Goal: Task Accomplishment & Management: Manage account settings

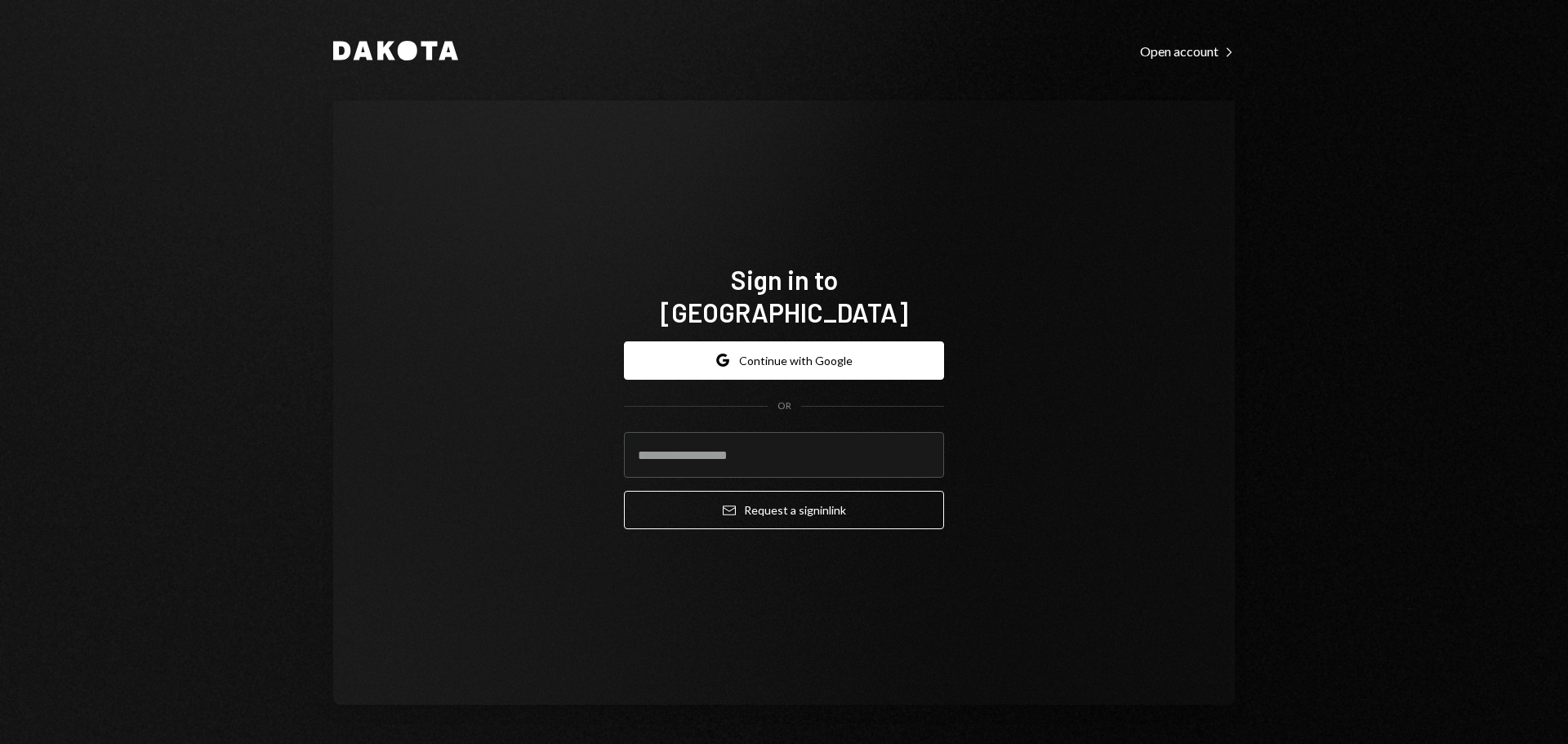
click at [577, 219] on div "Sign in to [GEOGRAPHIC_DATA] Google Continue with Google OR Email Request a sig…" at bounding box center [784, 402] width 902 height 604
click at [756, 346] on button "Google Continue with Google" at bounding box center [784, 361] width 320 height 39
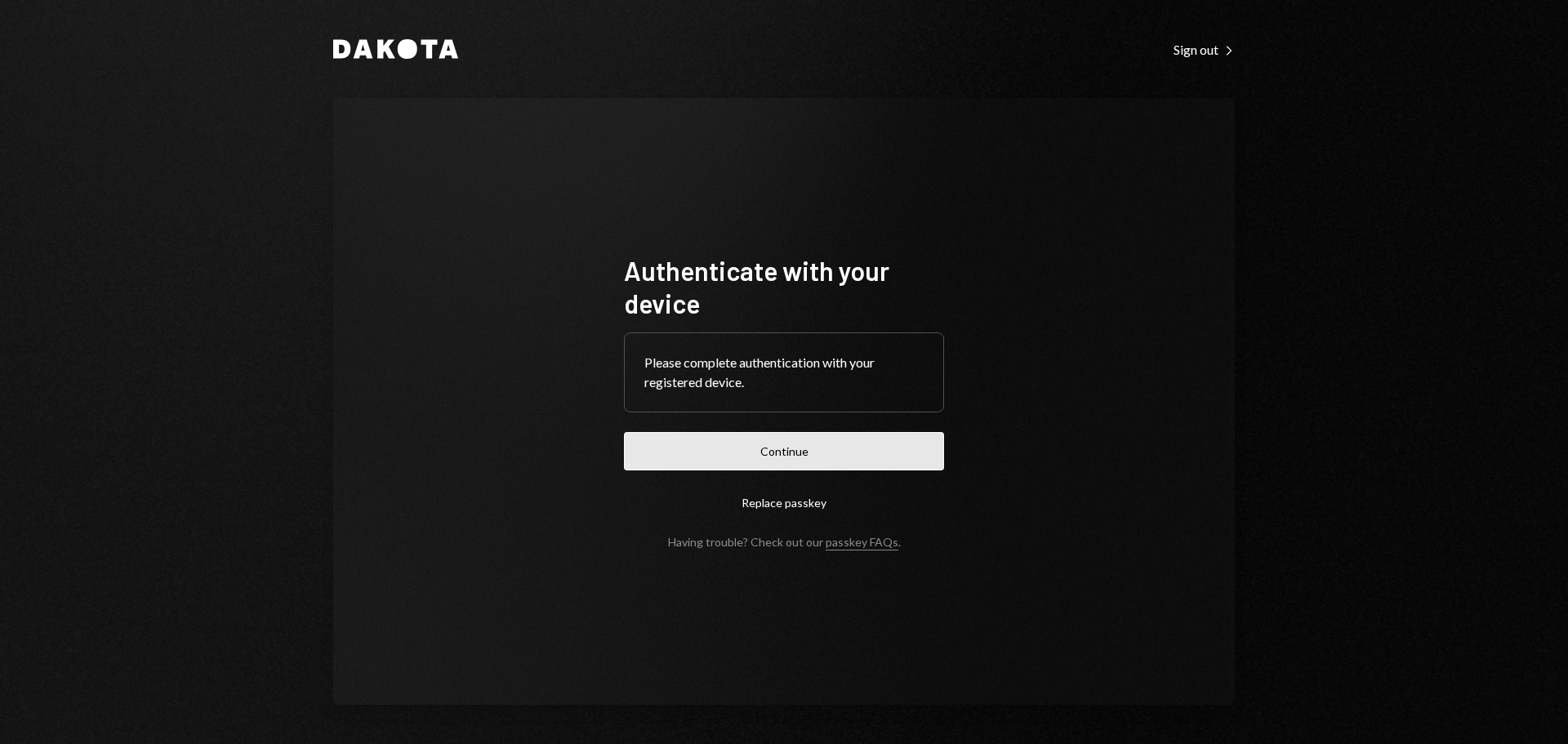
click at [779, 452] on button "Continue" at bounding box center [784, 451] width 320 height 39
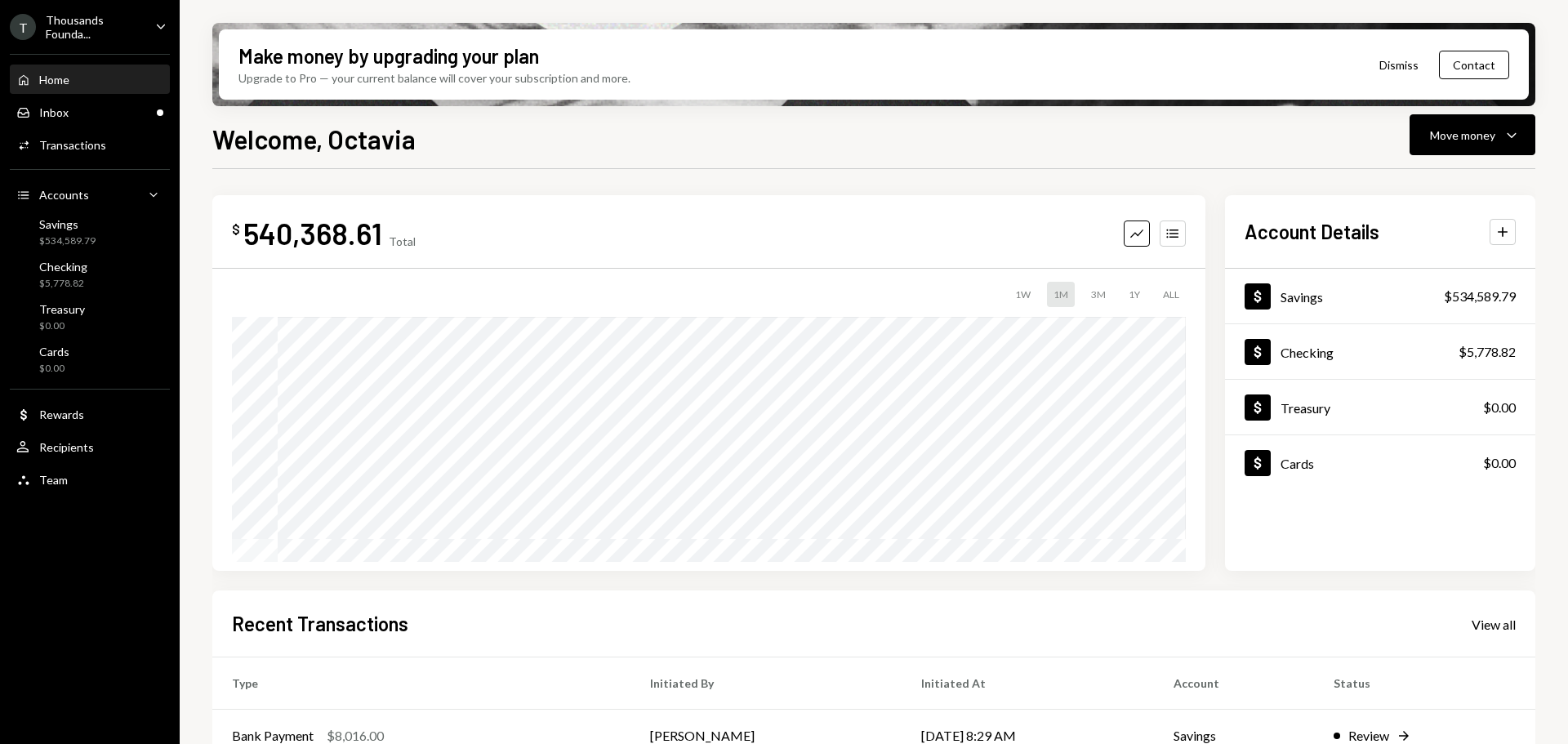
click at [136, 15] on div "Thousands Founda..." at bounding box center [94, 27] width 96 height 28
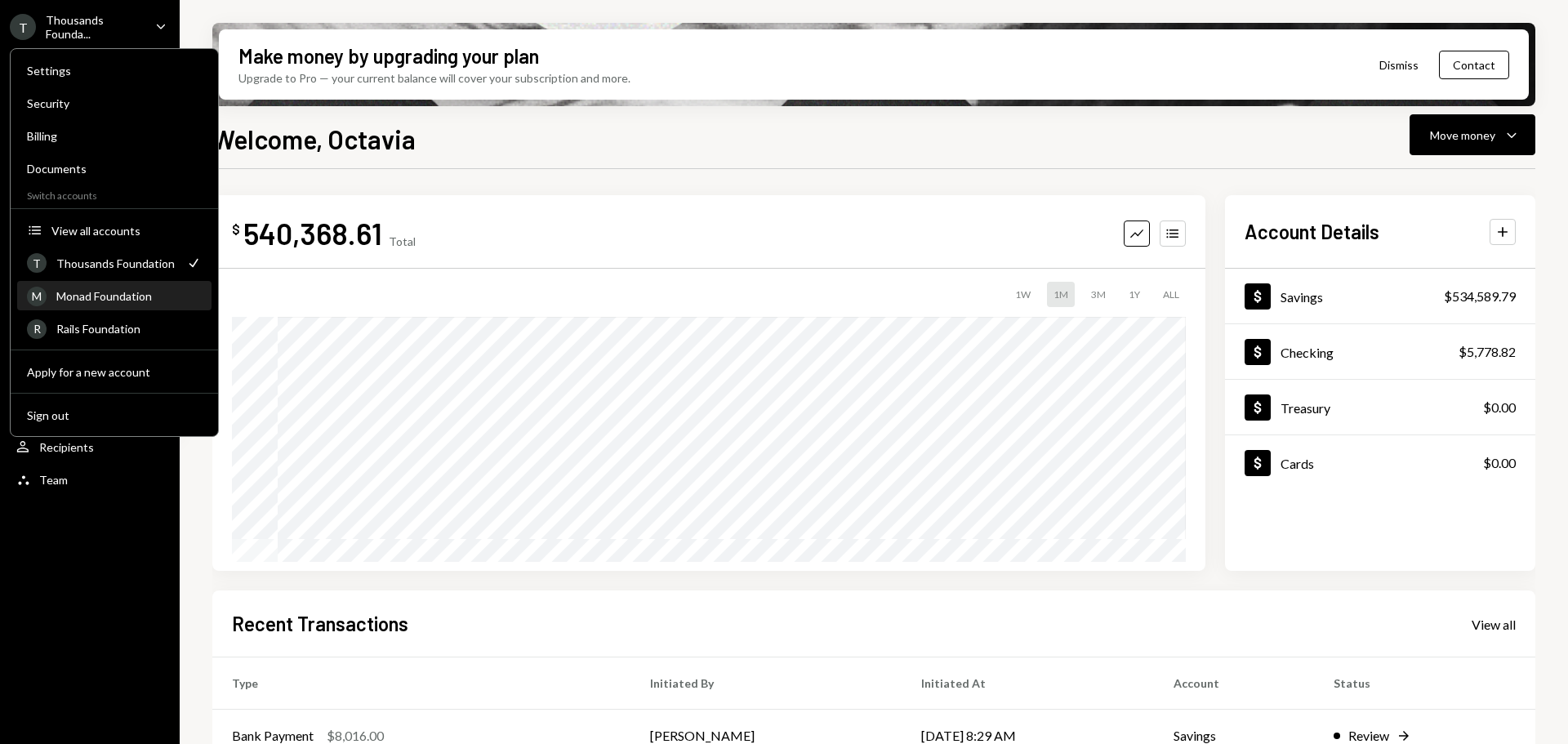
click at [110, 287] on div "M Monad Foundation" at bounding box center [114, 296] width 175 height 28
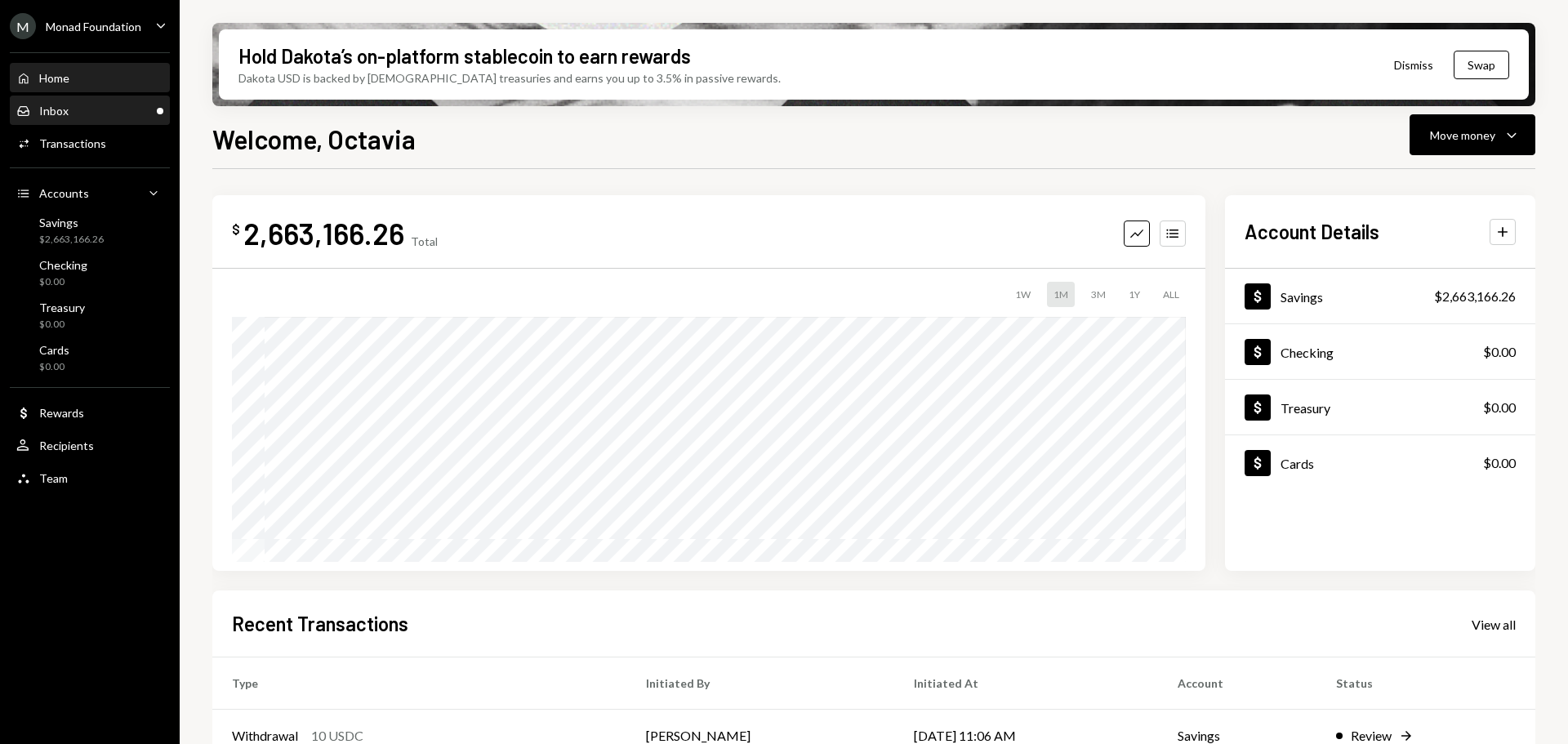
click at [75, 104] on div "Inbox Inbox" at bounding box center [90, 111] width 147 height 15
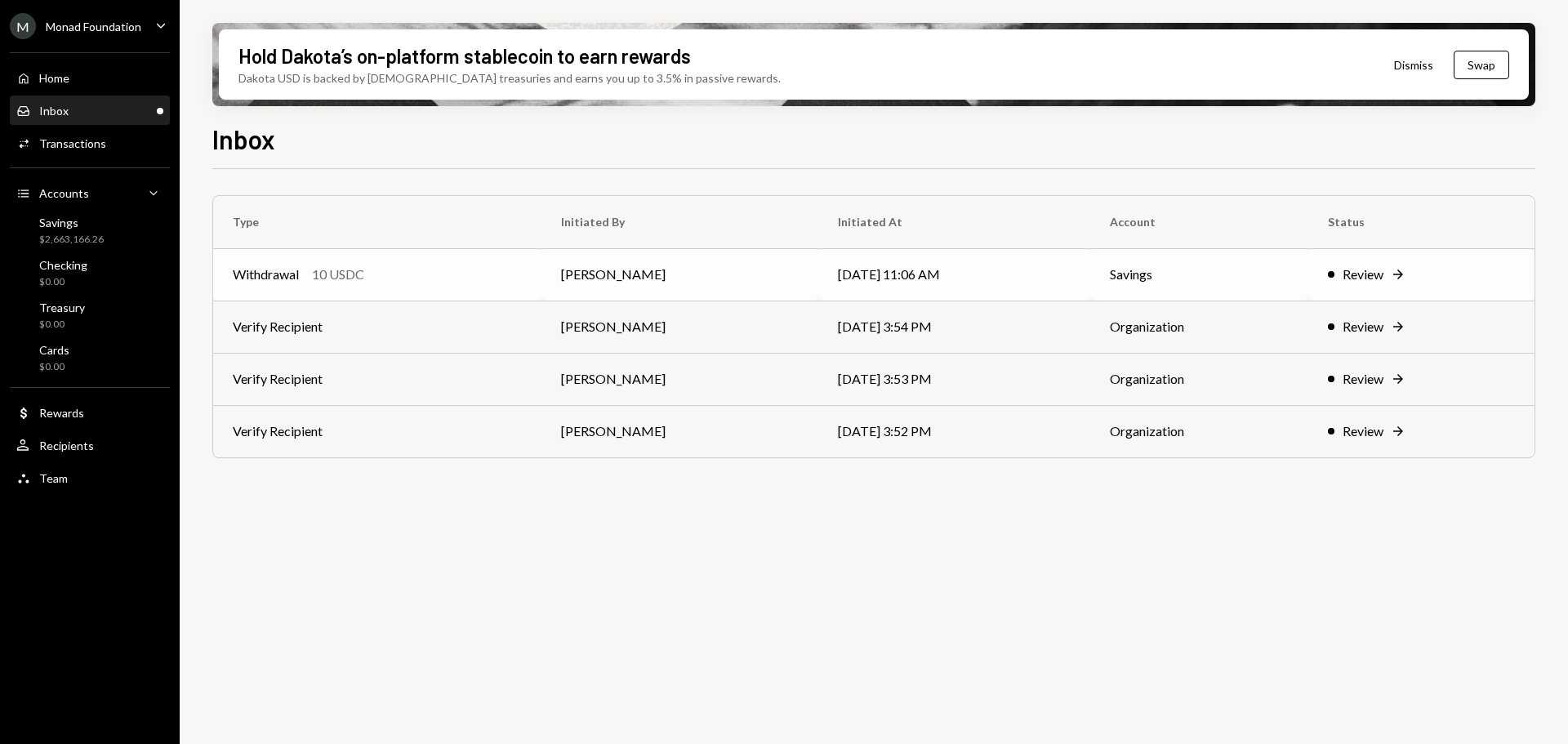
click at [471, 269] on div "Withdrawal 10 USDC" at bounding box center [377, 274] width 289 height 20
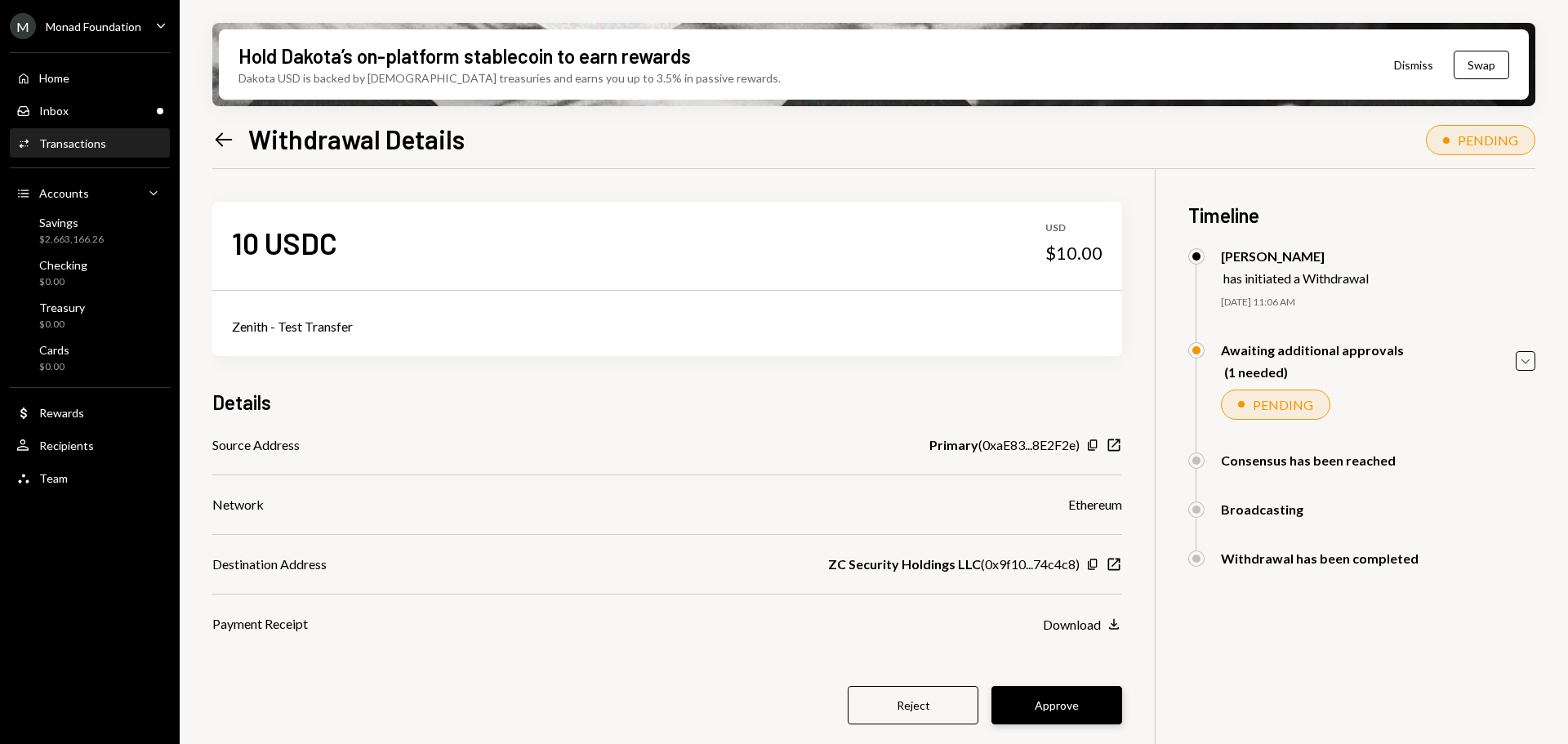
click at [1054, 710] on button "Approve" at bounding box center [1056, 705] width 131 height 39
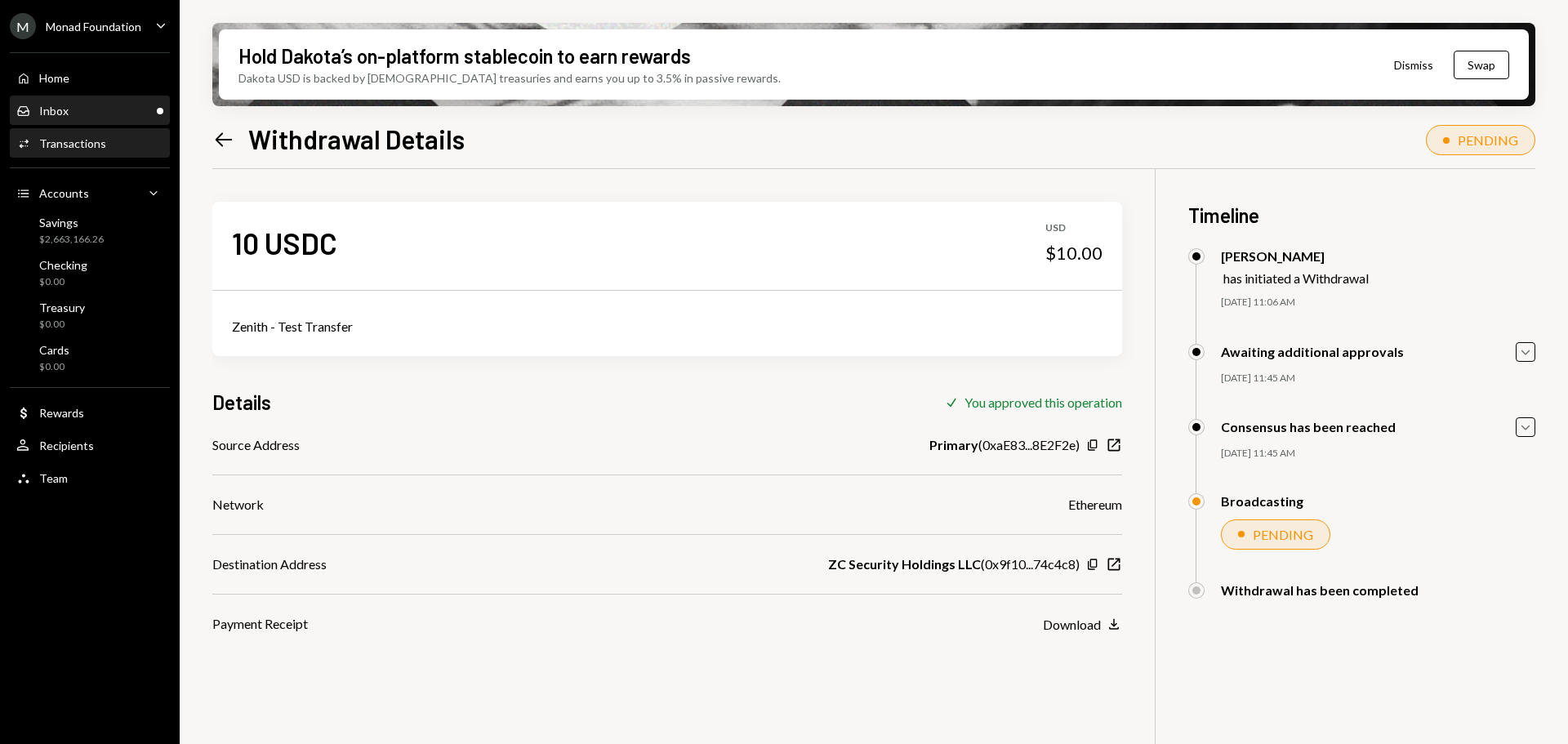
click at [94, 113] on div "Inbox Inbox" at bounding box center [90, 111] width 147 height 15
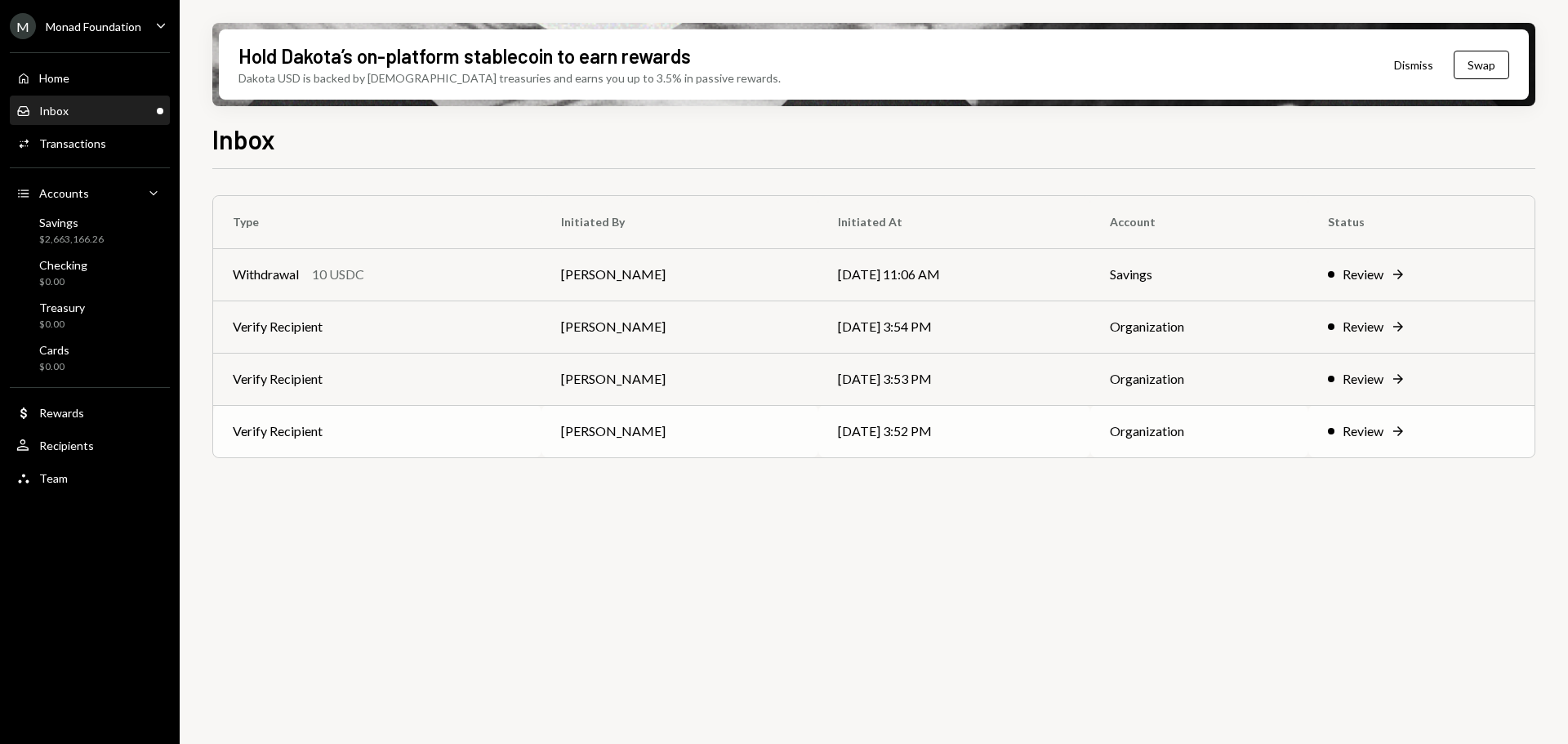
click at [415, 425] on td "Verify Recipient" at bounding box center [378, 431] width 329 height 53
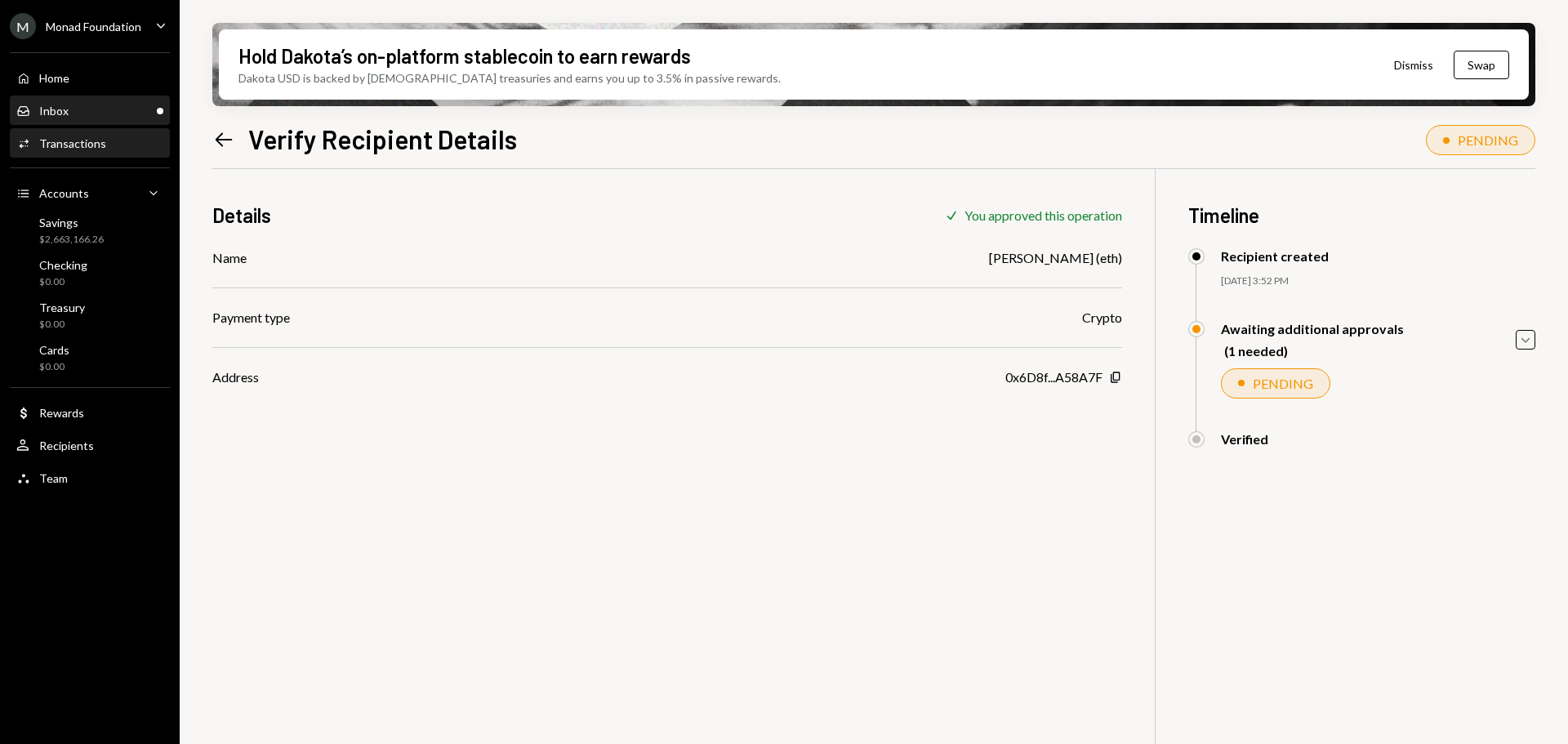
click at [80, 109] on div "Inbox Inbox" at bounding box center [90, 111] width 147 height 15
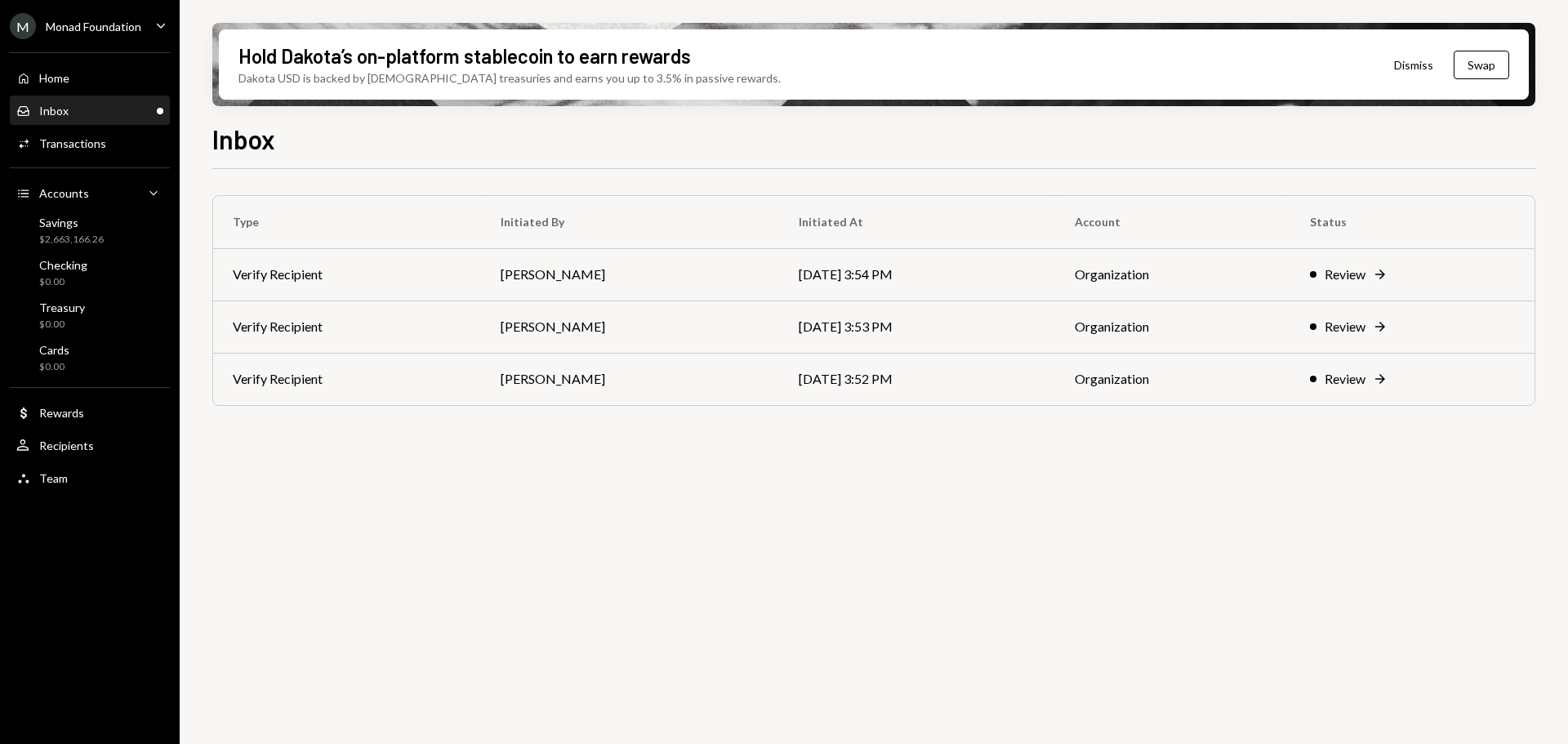
drag, startPoint x: 647, startPoint y: 572, endPoint x: 679, endPoint y: 613, distance: 52.0
click at [646, 572] on div "Type Initiated By Initiated At Account Status Verify Recipient Octavia Tenga 09…" at bounding box center [874, 466] width 1323 height 594
click at [56, 142] on div "Transactions" at bounding box center [73, 143] width 67 height 14
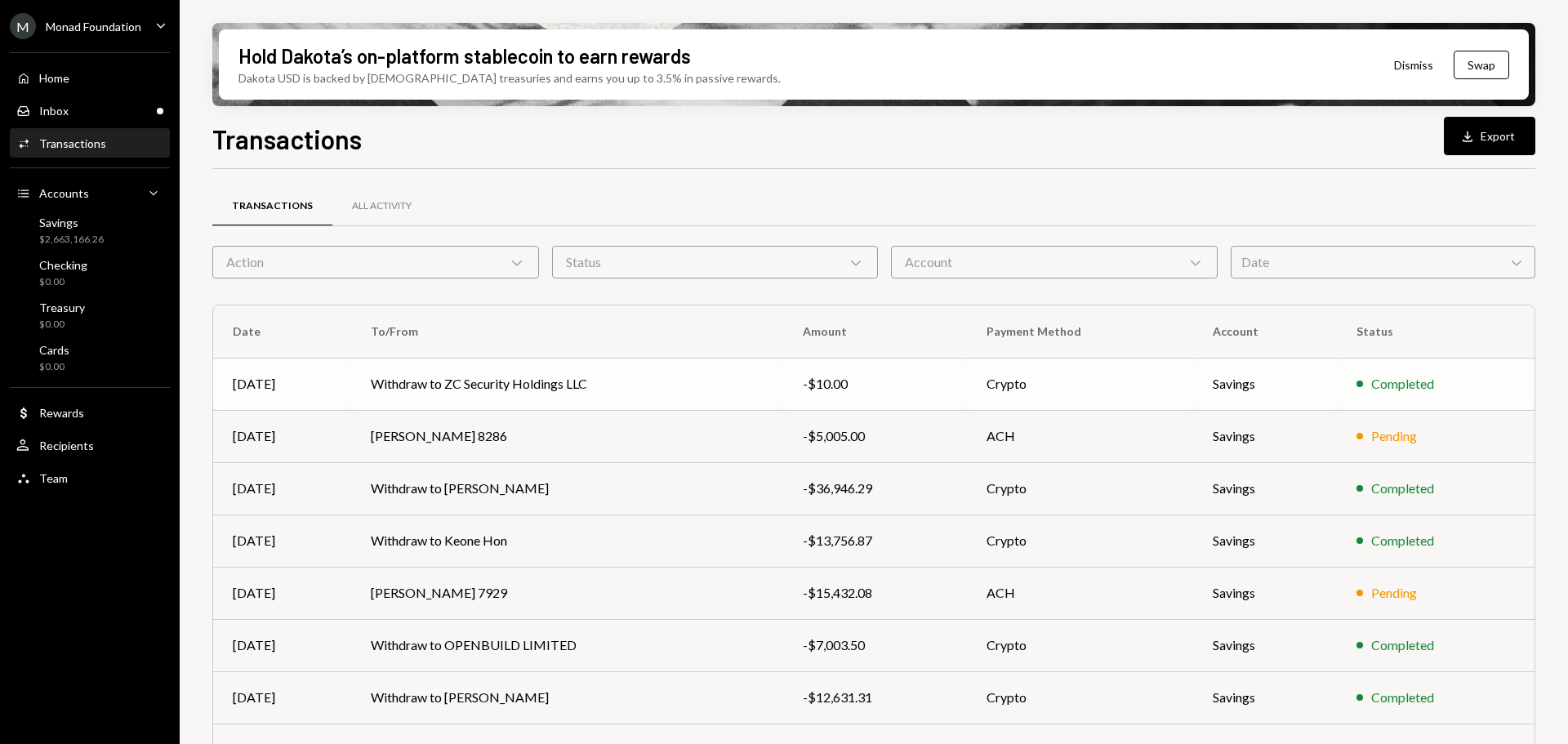
click at [505, 393] on td "Withdraw to ZC Security Holdings LLC" at bounding box center [568, 384] width 432 height 53
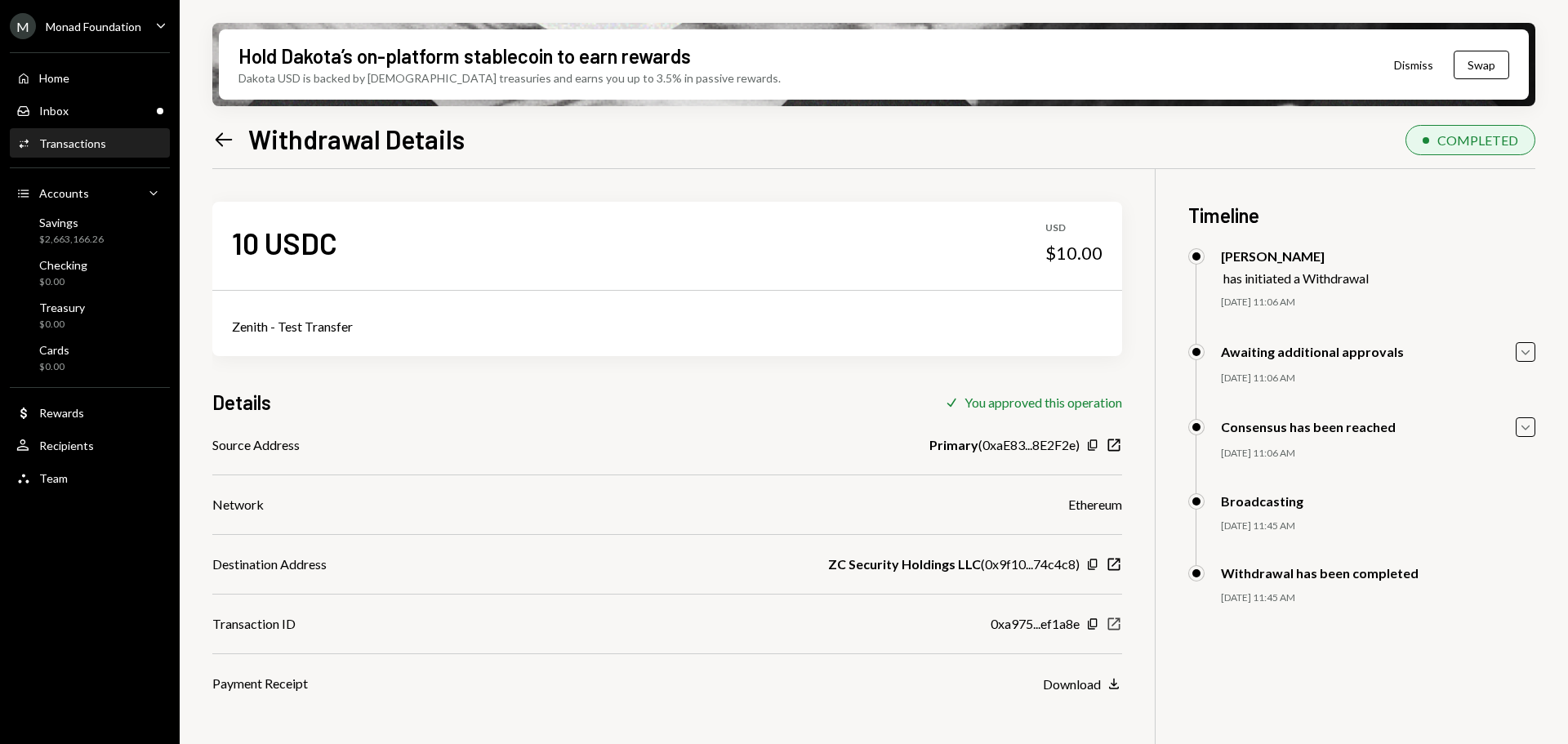
click at [1114, 622] on icon "New Window" at bounding box center [1115, 624] width 16 height 16
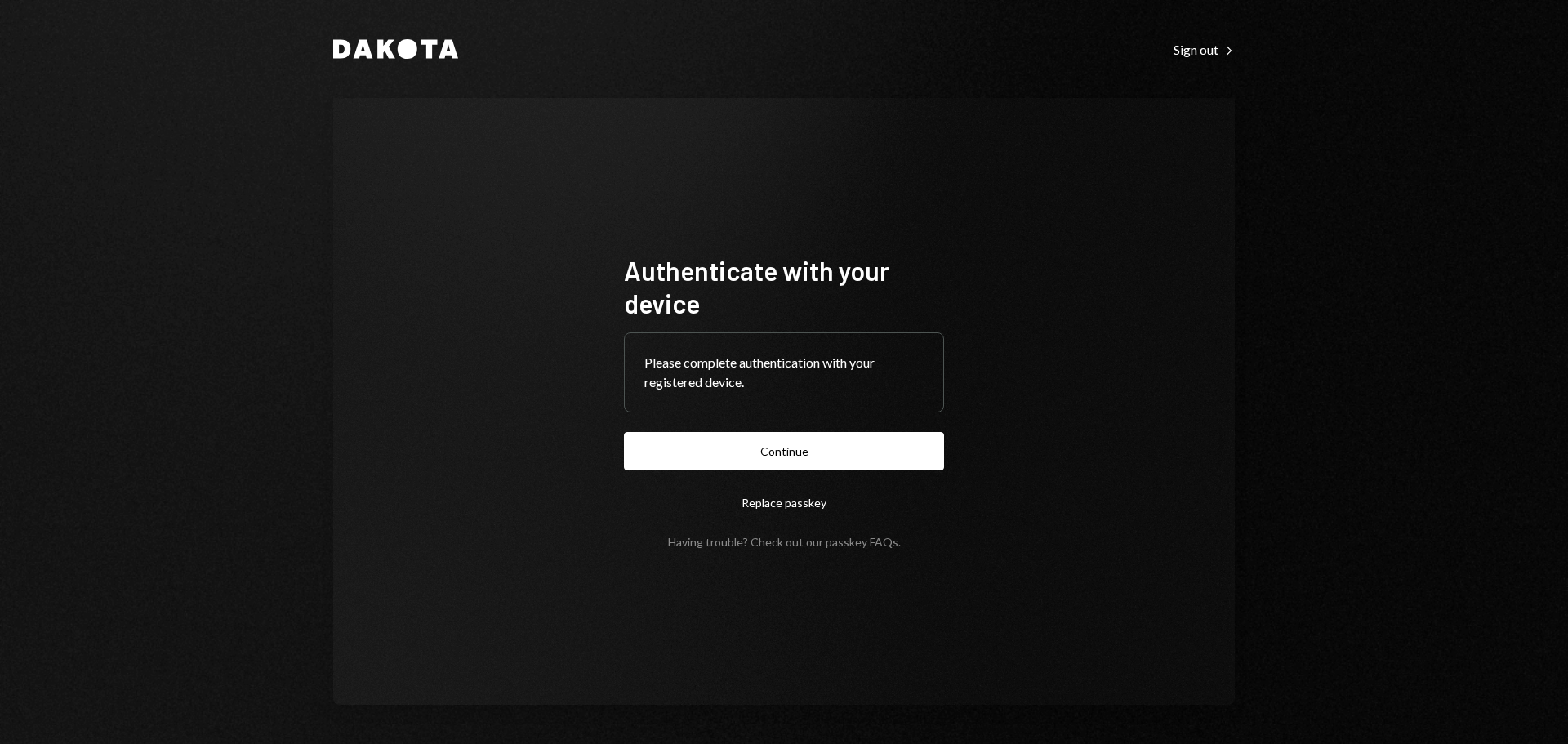
click at [803, 457] on button "Continue" at bounding box center [784, 451] width 320 height 39
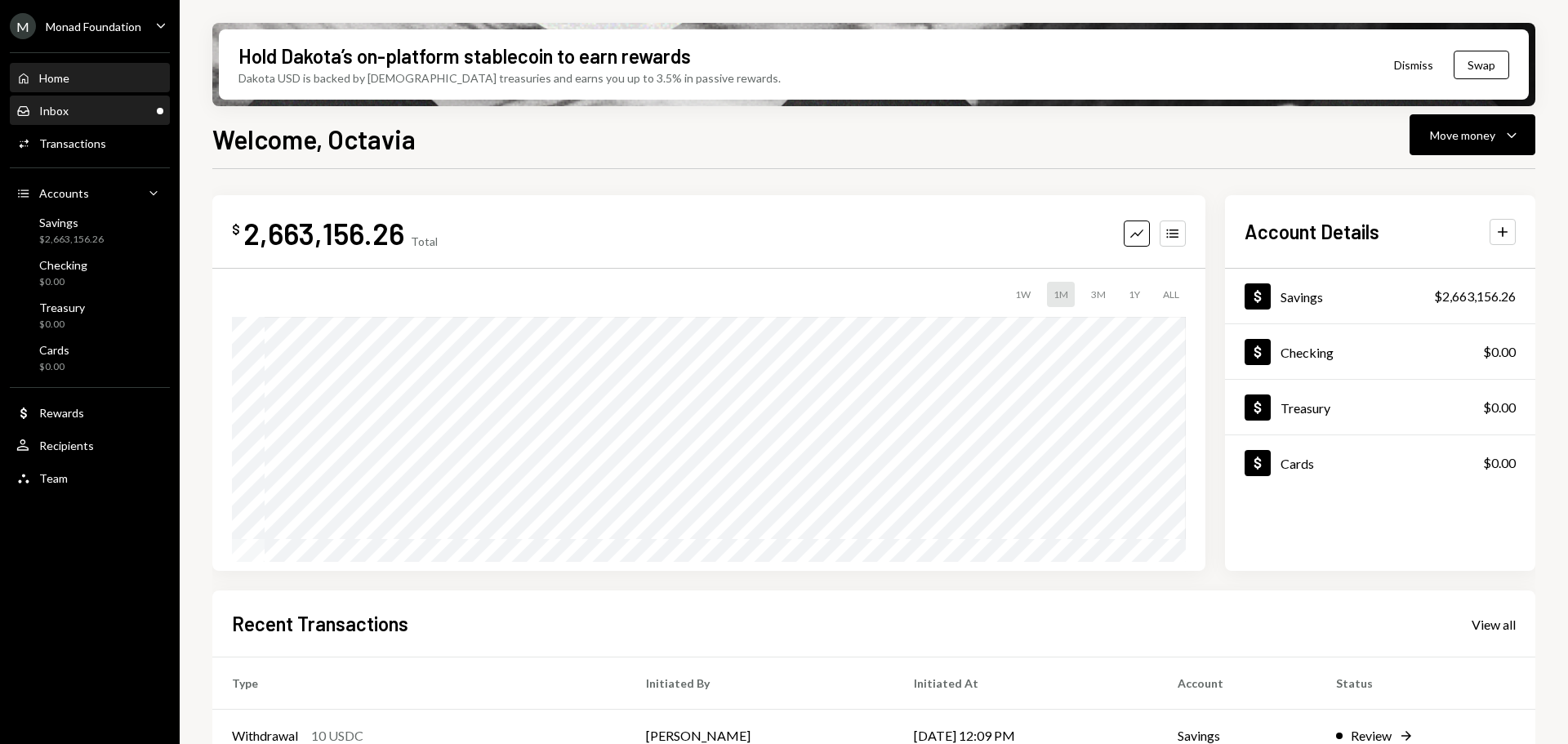
click at [85, 115] on div "Inbox Inbox" at bounding box center [90, 111] width 147 height 15
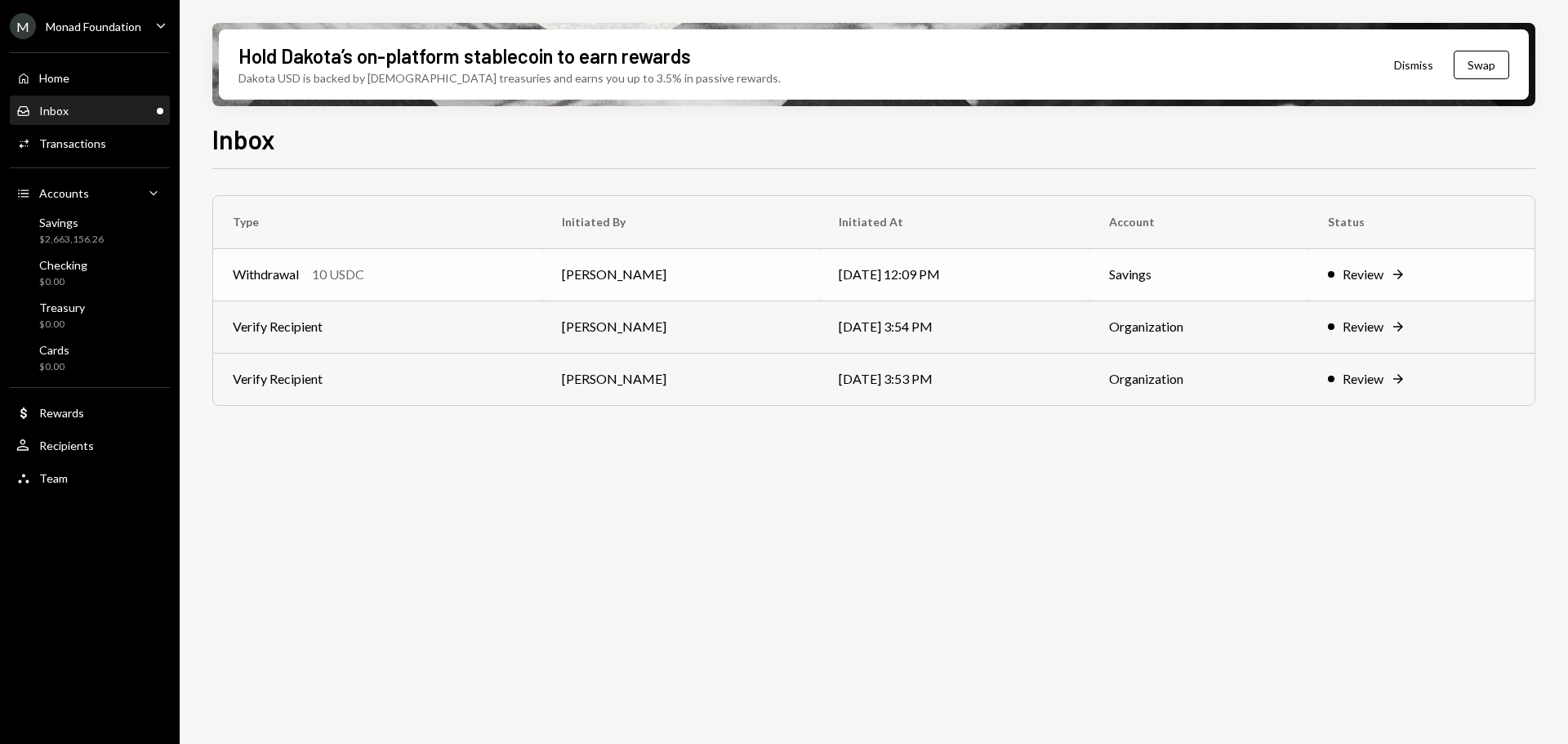
click at [373, 268] on div "Withdrawal 10 USDC" at bounding box center [377, 274] width 290 height 20
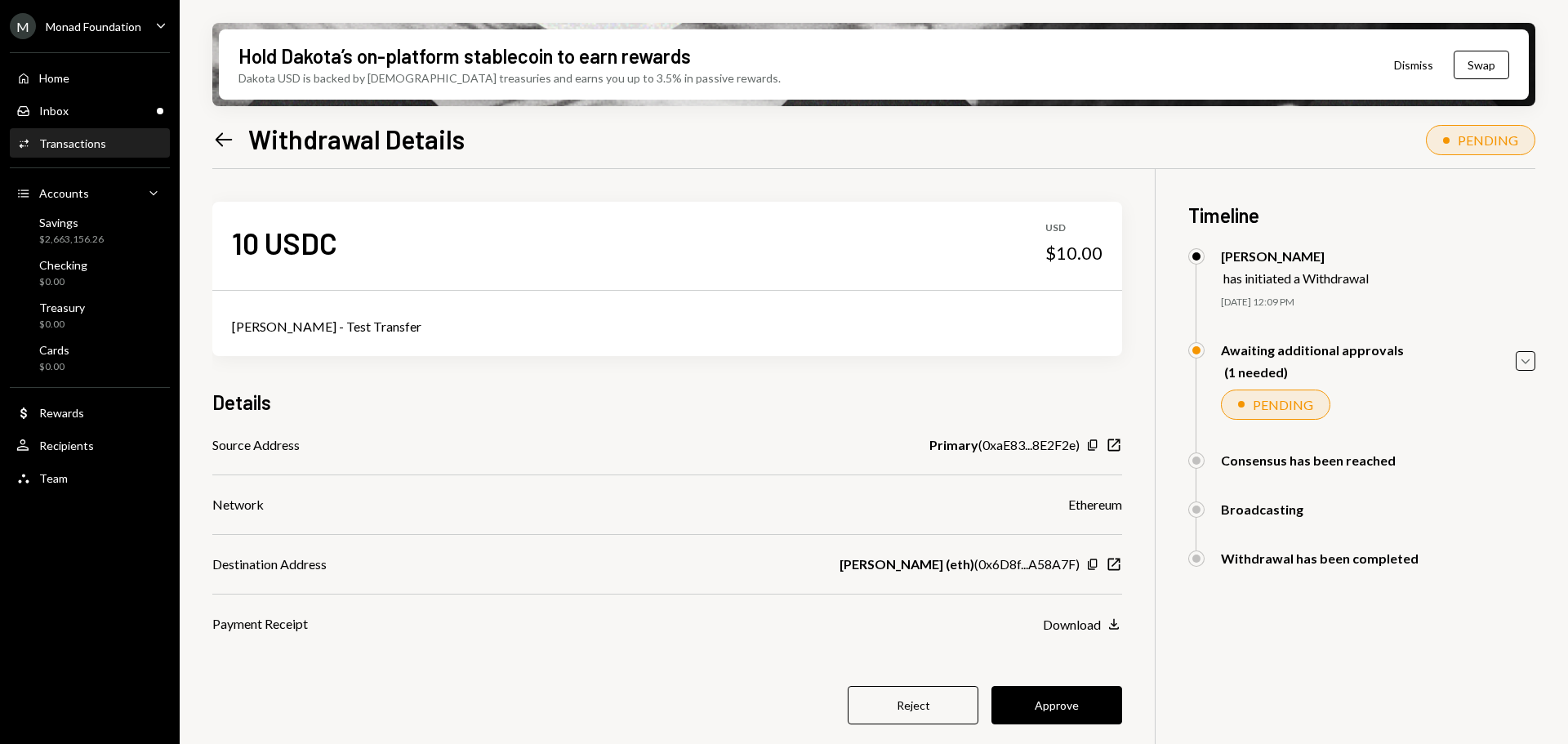
click at [1036, 704] on button "Approve" at bounding box center [1056, 705] width 131 height 39
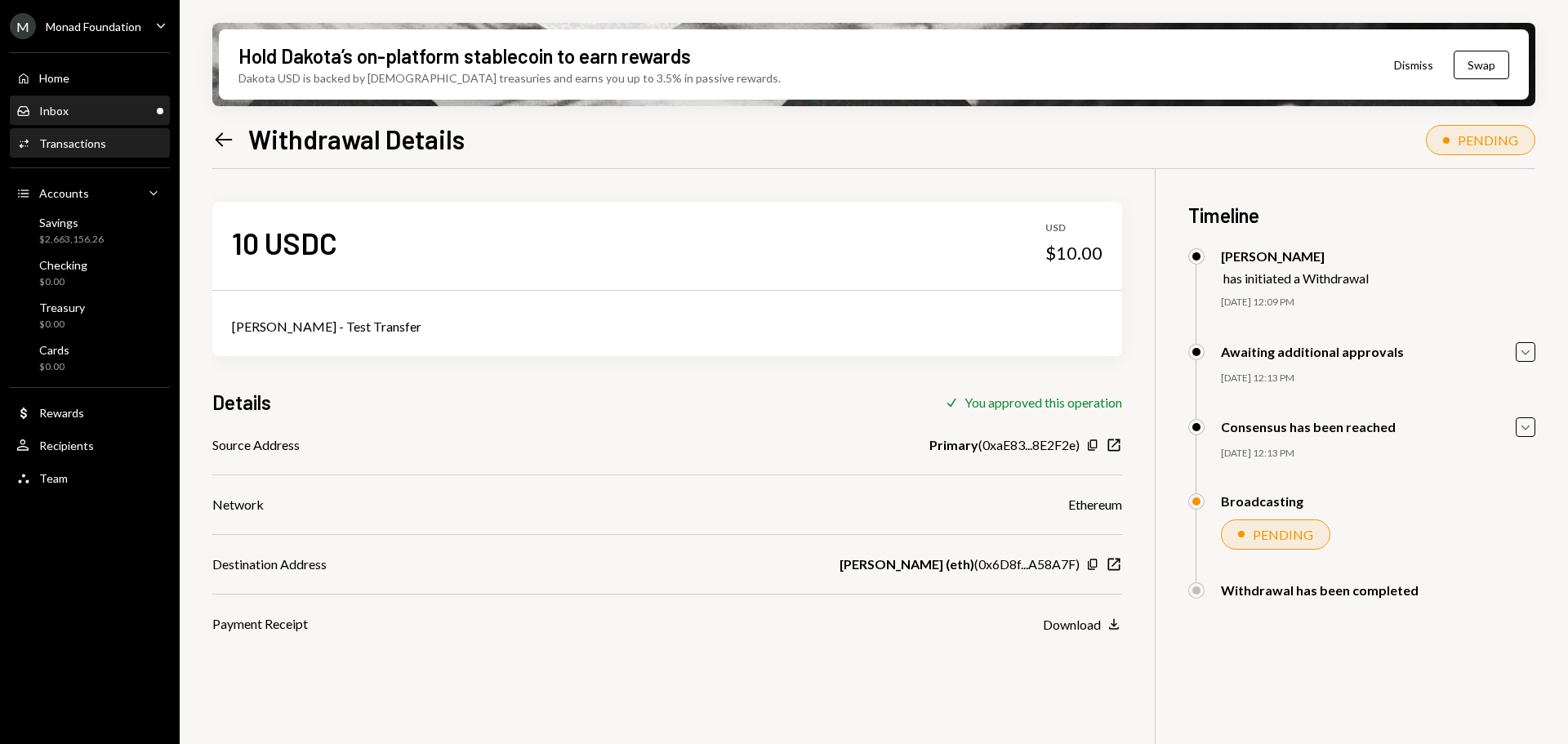
click at [82, 107] on div "Inbox Inbox" at bounding box center [90, 111] width 147 height 15
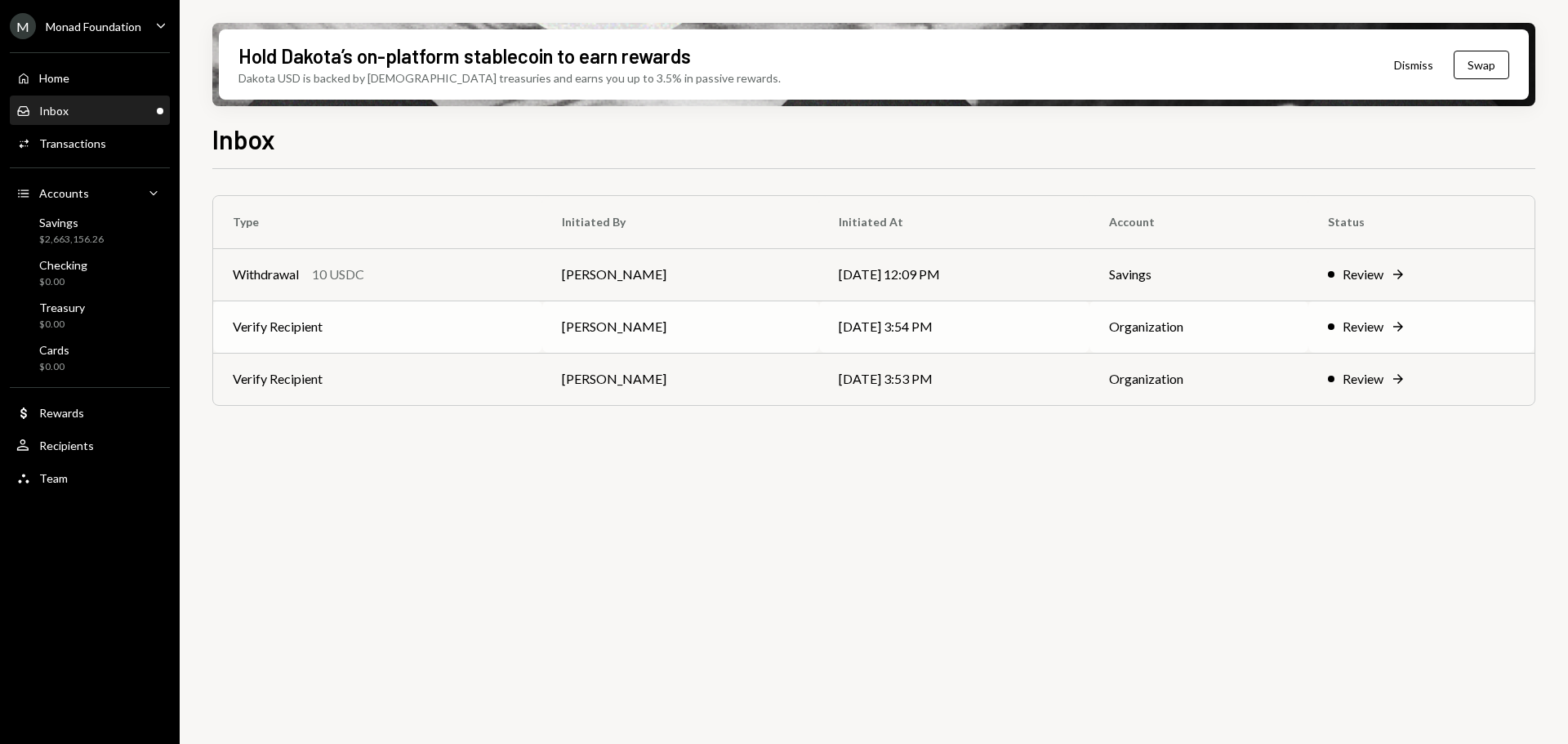
click at [380, 316] on td "Verify Recipient" at bounding box center [378, 327] width 329 height 53
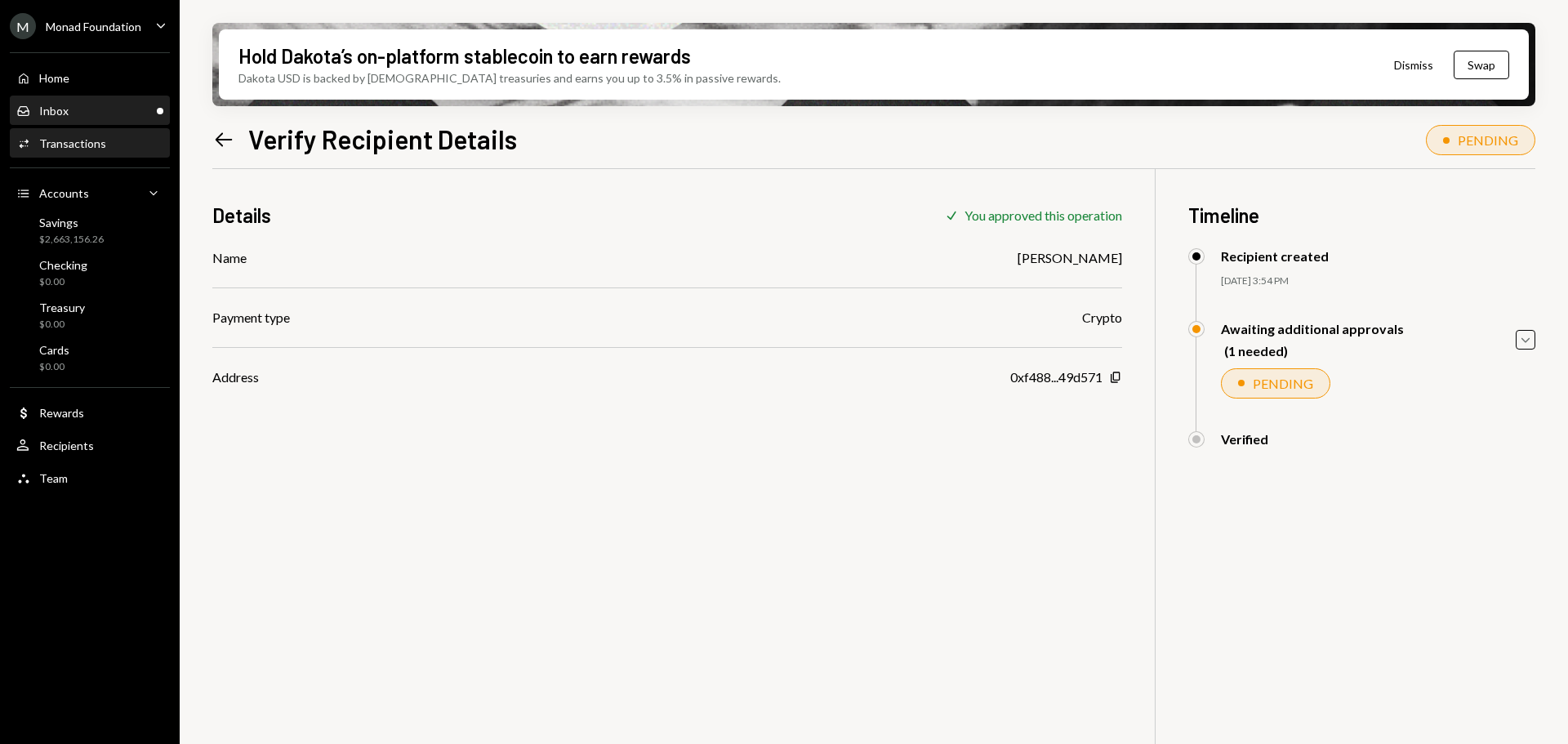
click at [91, 109] on div "Inbox Inbox" at bounding box center [90, 111] width 147 height 15
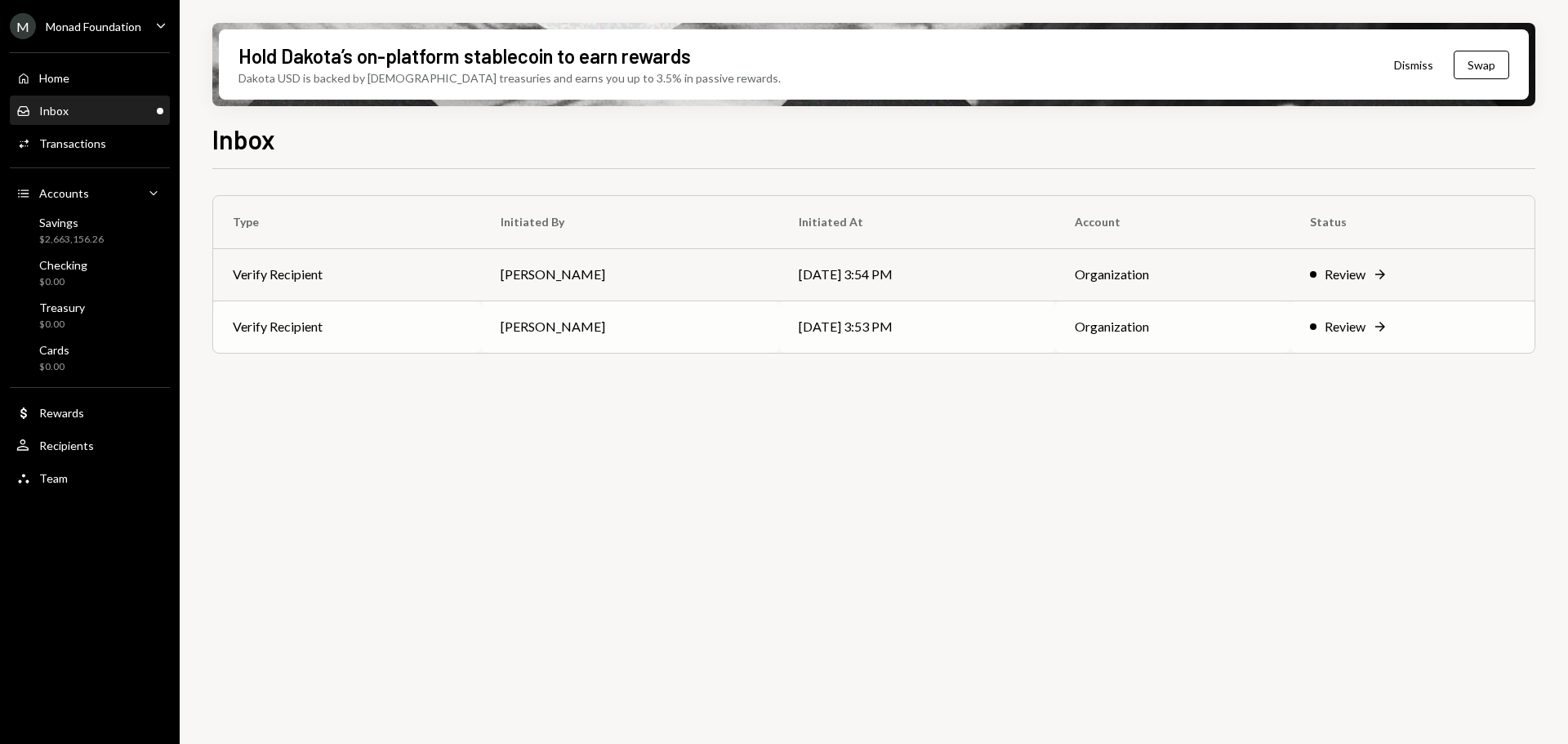
click at [452, 333] on td "Verify Recipient" at bounding box center [347, 327] width 268 height 53
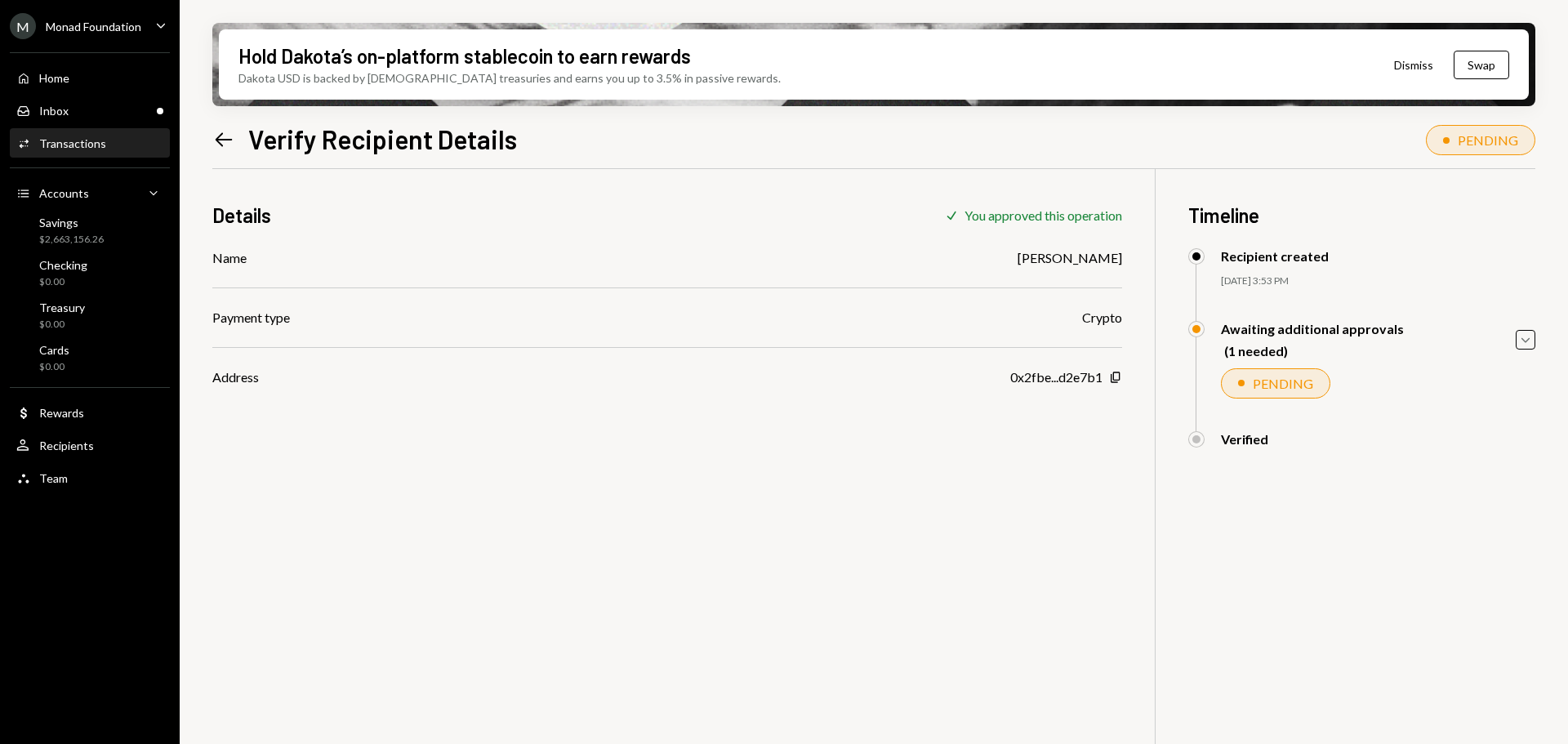
click at [77, 144] on div "Transactions" at bounding box center [73, 143] width 67 height 14
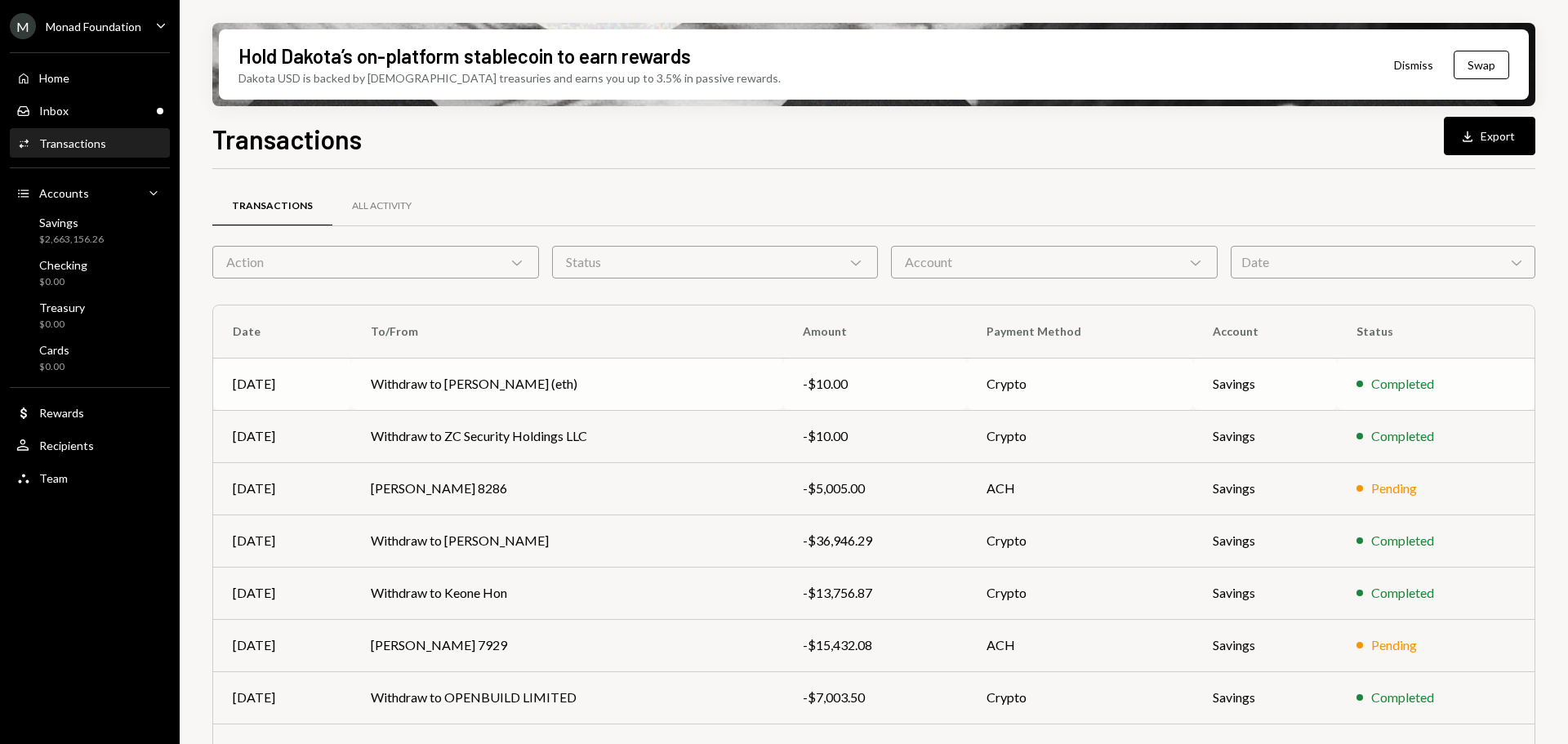
click at [421, 377] on td "Withdraw to Anton Solovyov (eth)" at bounding box center [568, 384] width 432 height 53
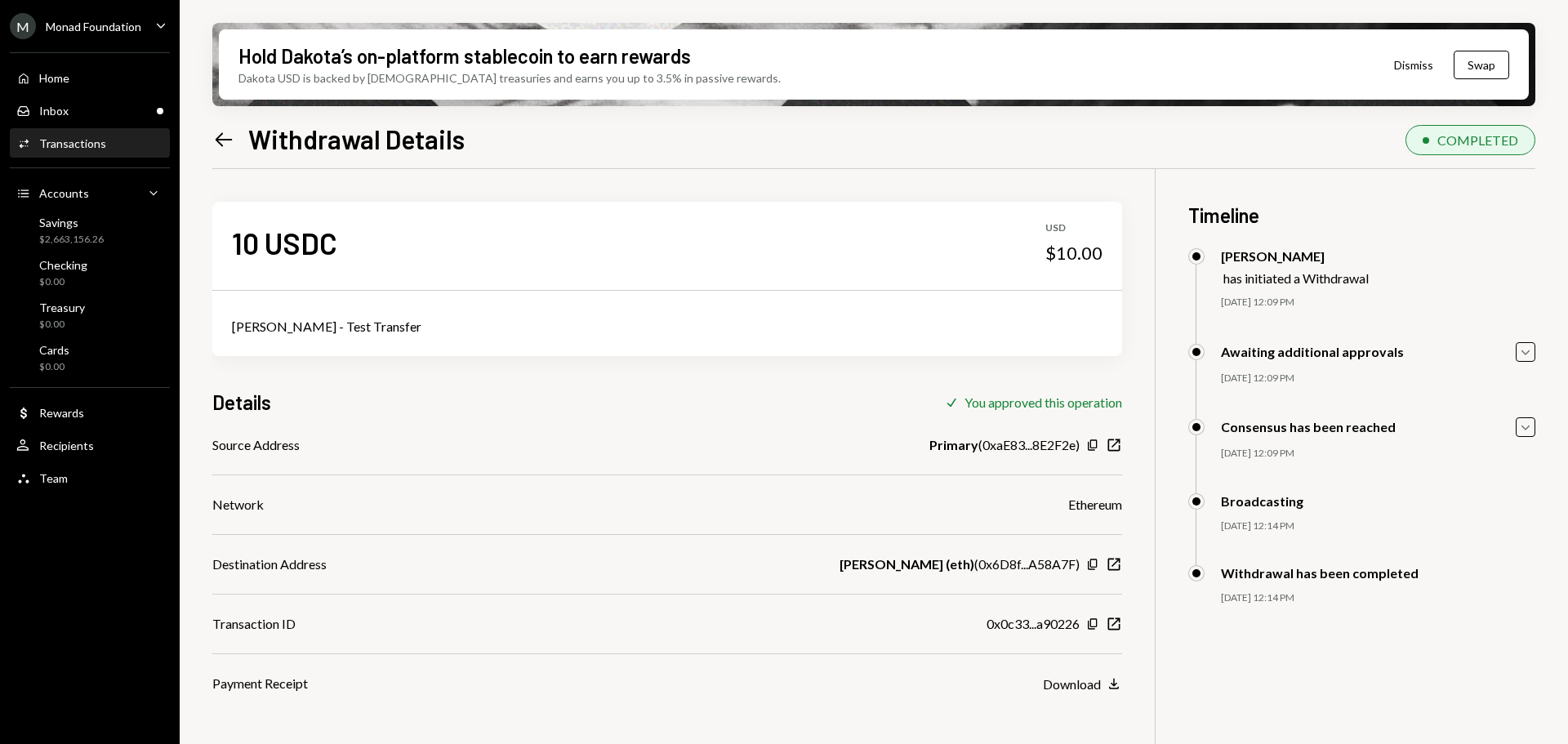
scroll to position [131, 0]
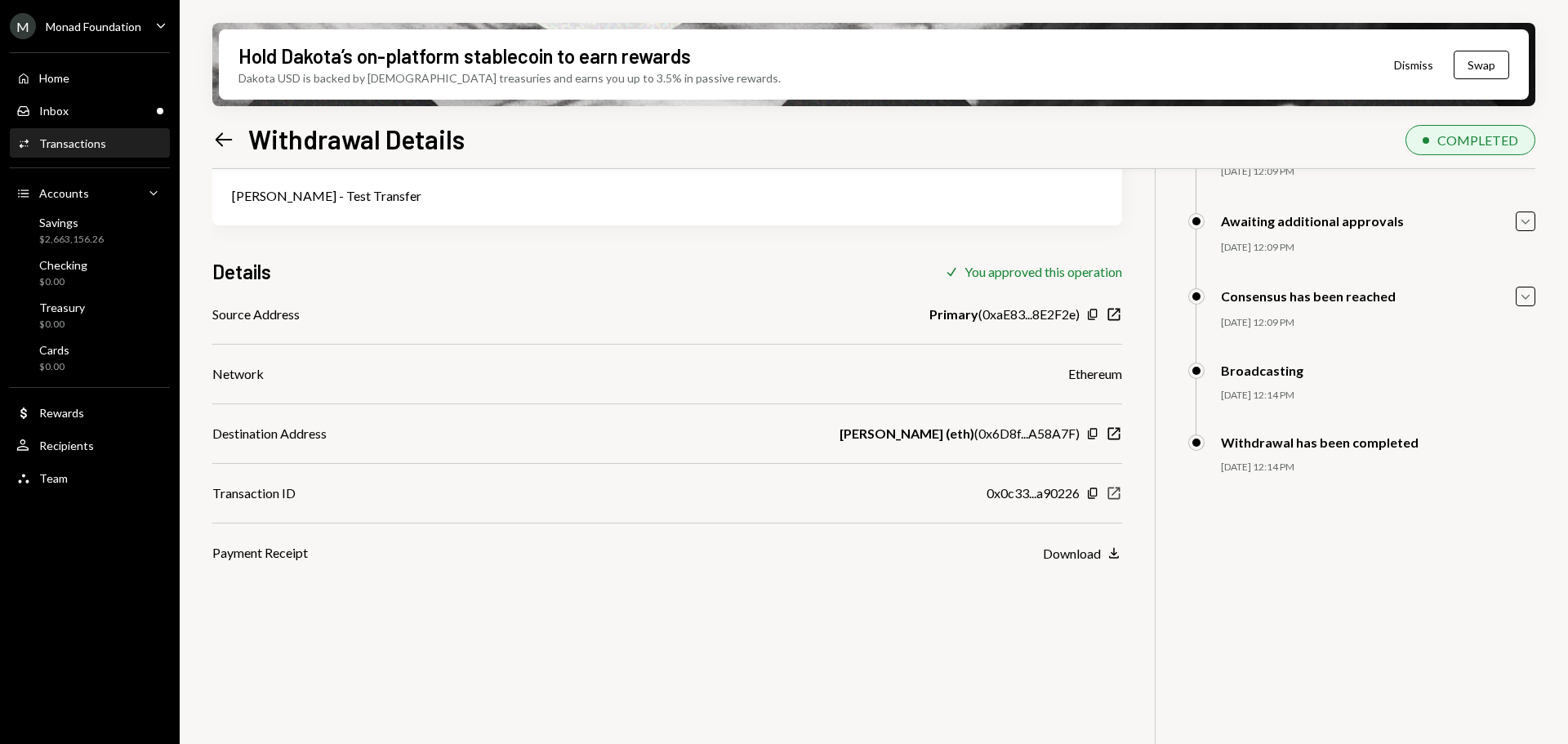
click at [1107, 494] on icon "New Window" at bounding box center [1115, 494] width 16 height 16
